Goal: Obtain resource: Download file/media

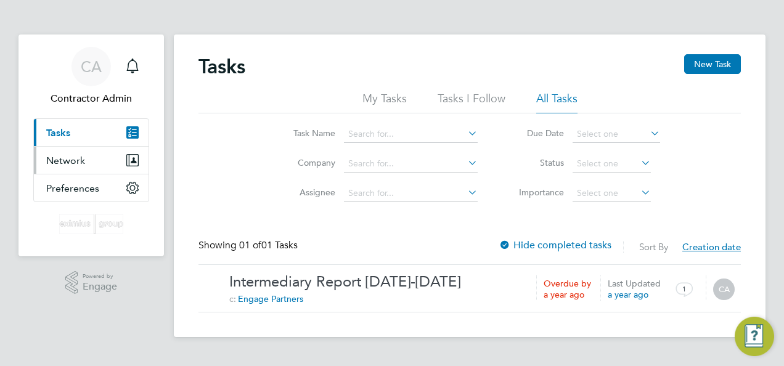
click at [75, 163] on span "Network" at bounding box center [65, 161] width 39 height 12
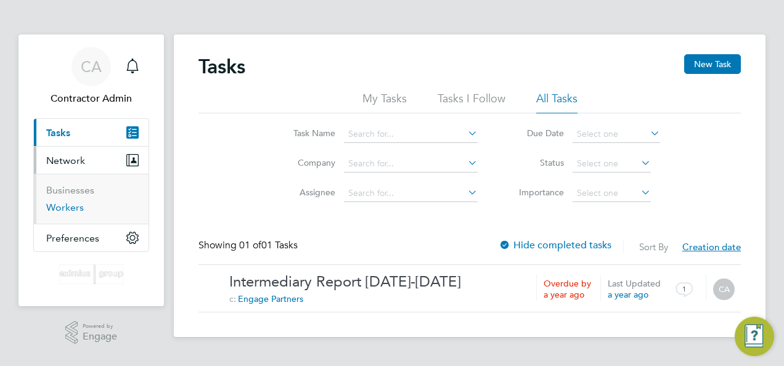
click at [80, 207] on link "Workers" at bounding box center [65, 208] width 38 height 12
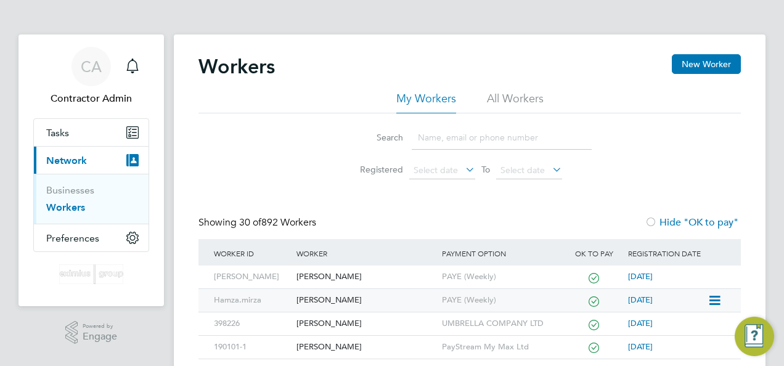
click at [353, 298] on div "[PERSON_NAME]" at bounding box center [365, 300] width 145 height 23
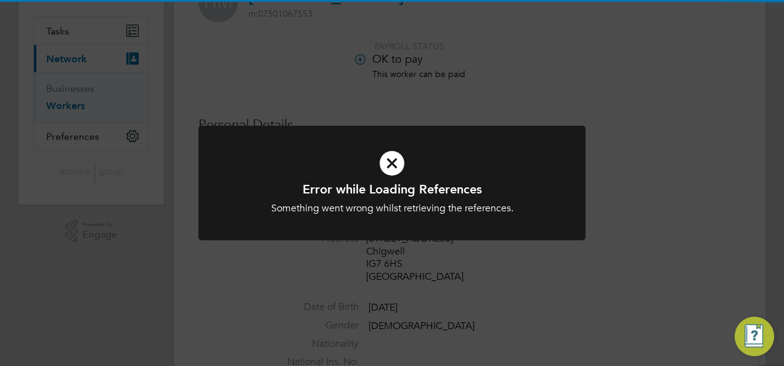
scroll to position [247, 0]
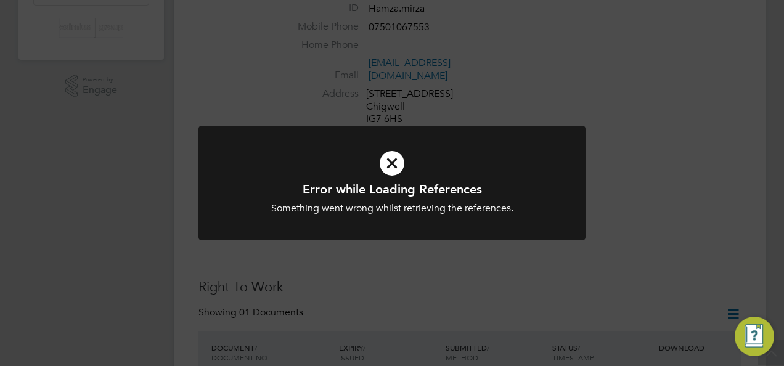
click at [403, 161] on icon at bounding box center [392, 163] width 321 height 48
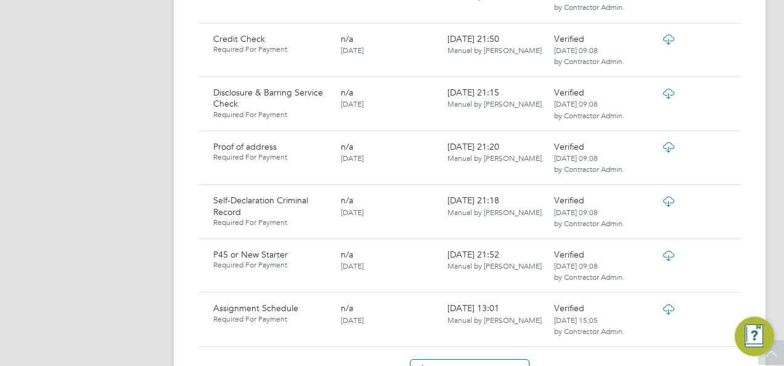
scroll to position [986, 0]
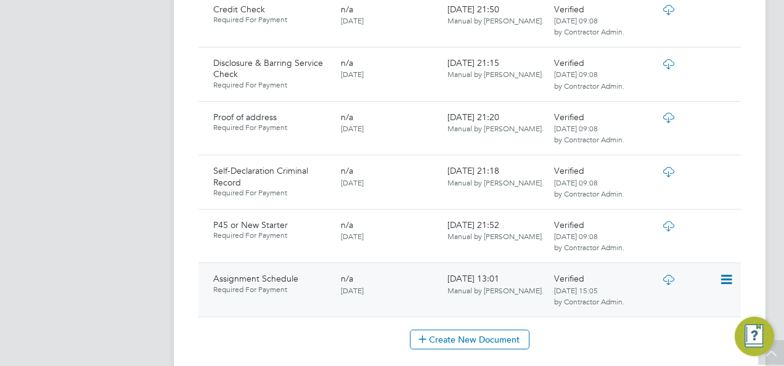
click at [724, 272] on icon at bounding box center [725, 279] width 12 height 15
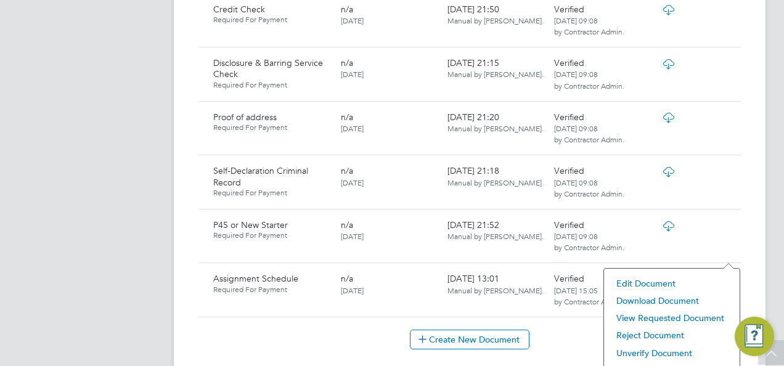
click at [643, 301] on li "Download Document" at bounding box center [671, 300] width 123 height 17
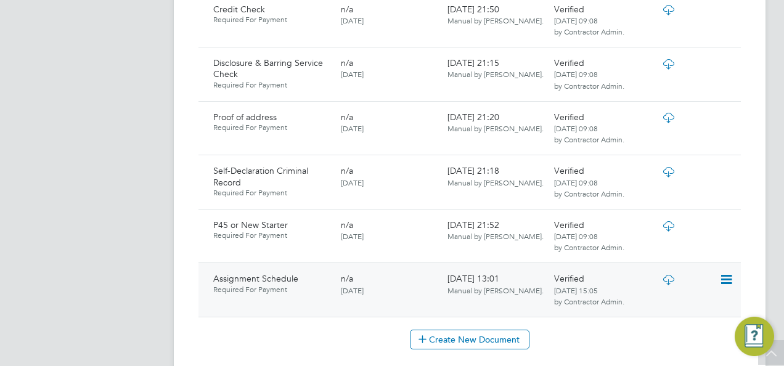
click at [730, 272] on icon at bounding box center [725, 279] width 12 height 15
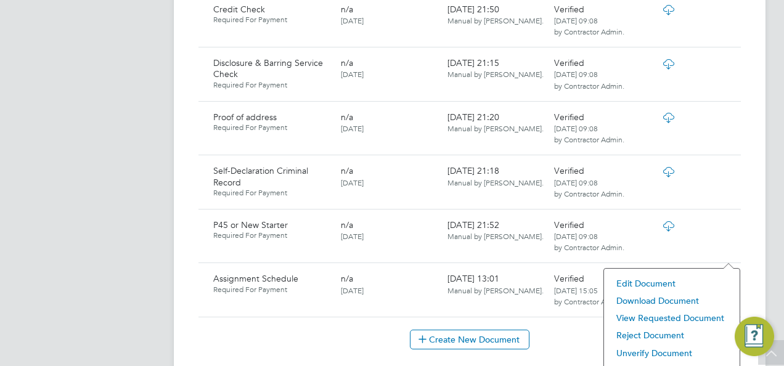
click at [655, 314] on li "View Requested Document" at bounding box center [671, 317] width 123 height 17
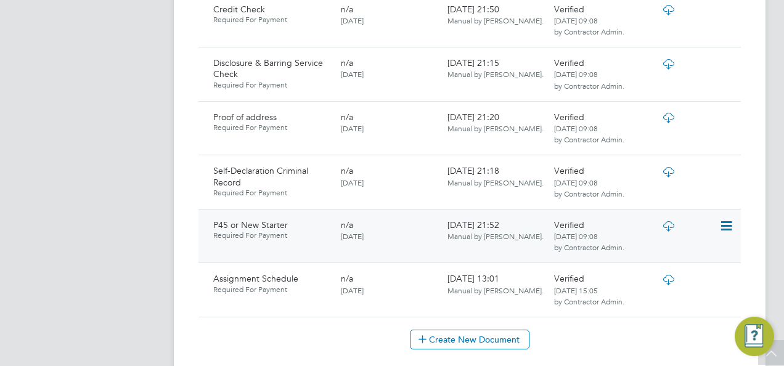
click at [724, 219] on icon at bounding box center [725, 226] width 12 height 15
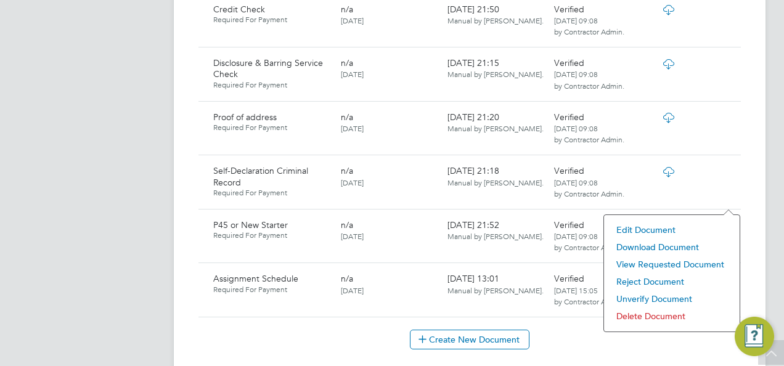
click at [646, 241] on li "Download Document" at bounding box center [671, 247] width 123 height 17
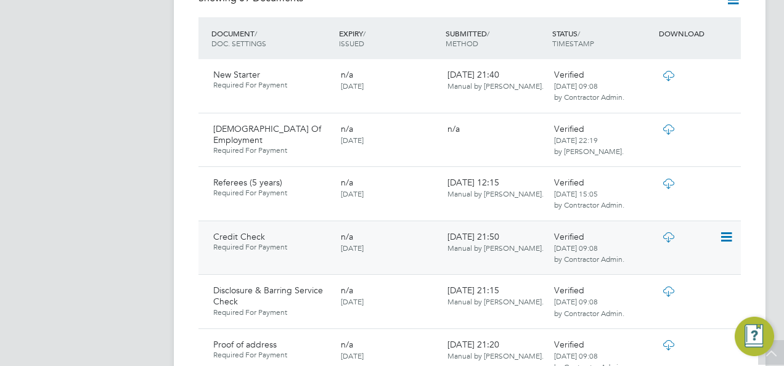
scroll to position [740, 0]
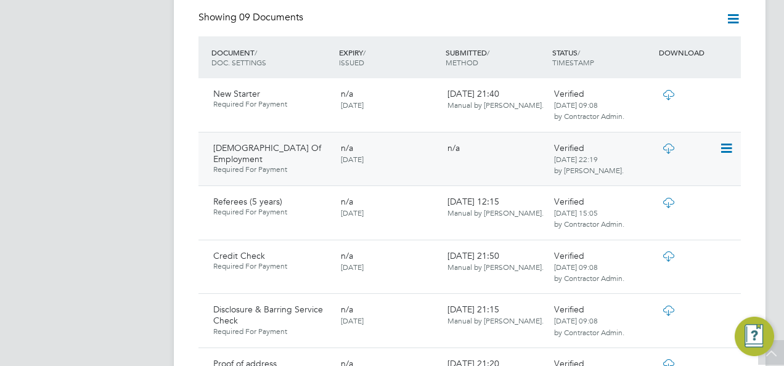
click at [731, 141] on icon at bounding box center [725, 148] width 12 height 15
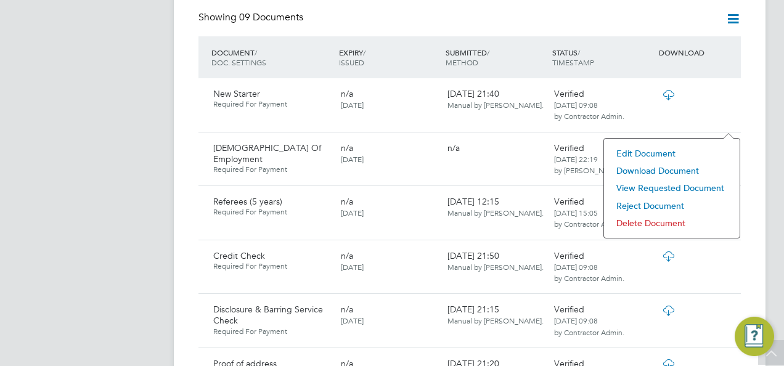
click at [656, 171] on li "Download Document" at bounding box center [671, 170] width 123 height 17
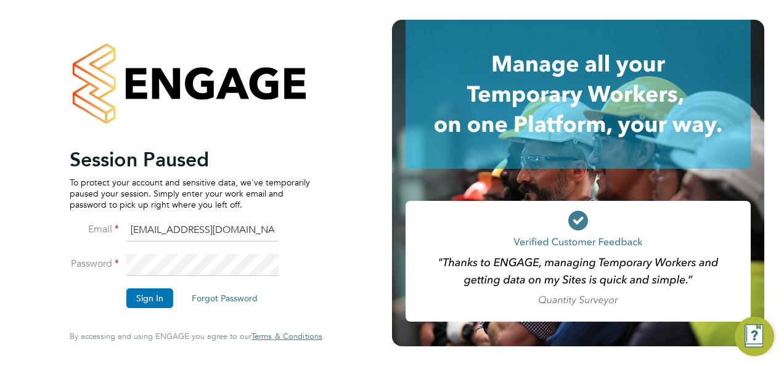
drag, startPoint x: 158, startPoint y: 298, endPoint x: 221, endPoint y: 285, distance: 63.5
click at [160, 297] on button "Sign In" at bounding box center [149, 299] width 47 height 20
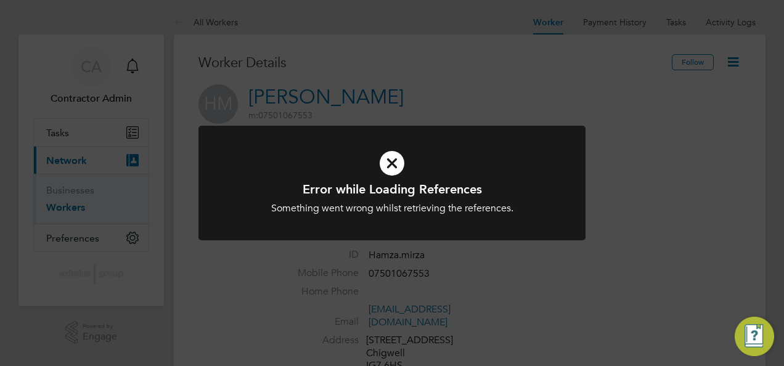
click at [393, 165] on icon at bounding box center [392, 163] width 321 height 48
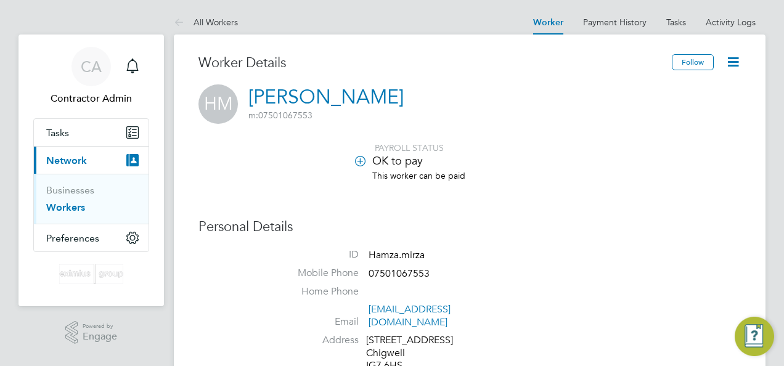
drag, startPoint x: 375, startPoint y: 99, endPoint x: 253, endPoint y: 99, distance: 122.7
click at [253, 99] on div "HM Hamza Mirza m: 07501067553" at bounding box center [470, 103] width 542 height 39
copy h2 "Hamza Mirza m: 07501067553"
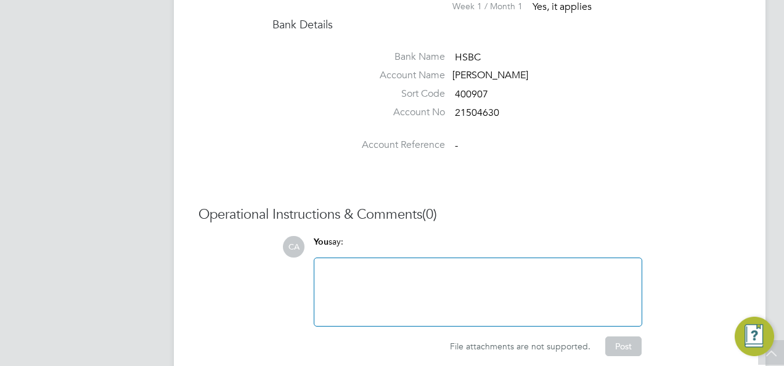
scroll to position [1723, 0]
